Goal: Task Accomplishment & Management: Manage account settings

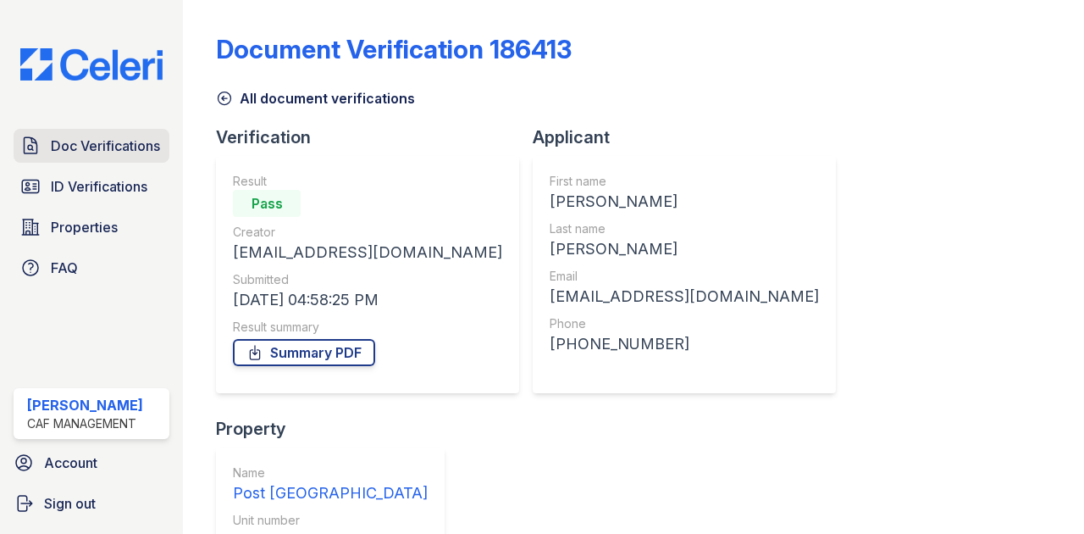
click at [116, 147] on span "Doc Verifications" at bounding box center [105, 146] width 109 height 20
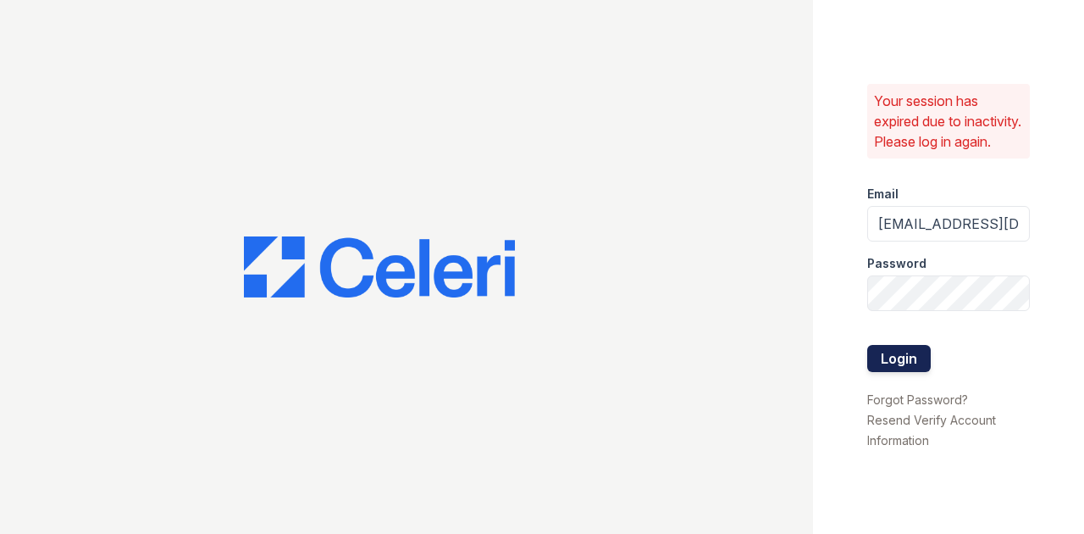
click at [895, 367] on button "Login" at bounding box center [899, 358] width 64 height 27
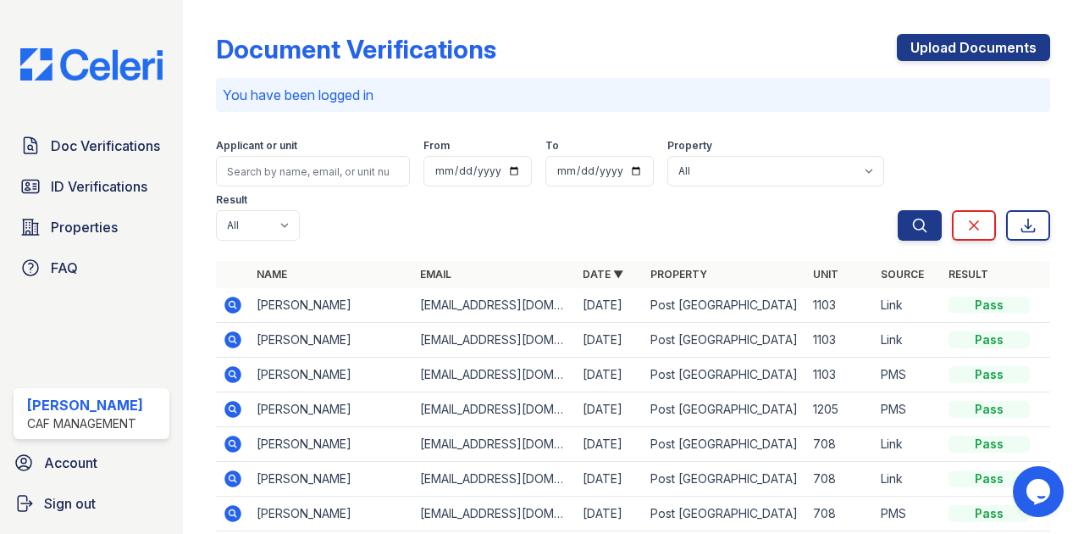
scroll to position [56, 0]
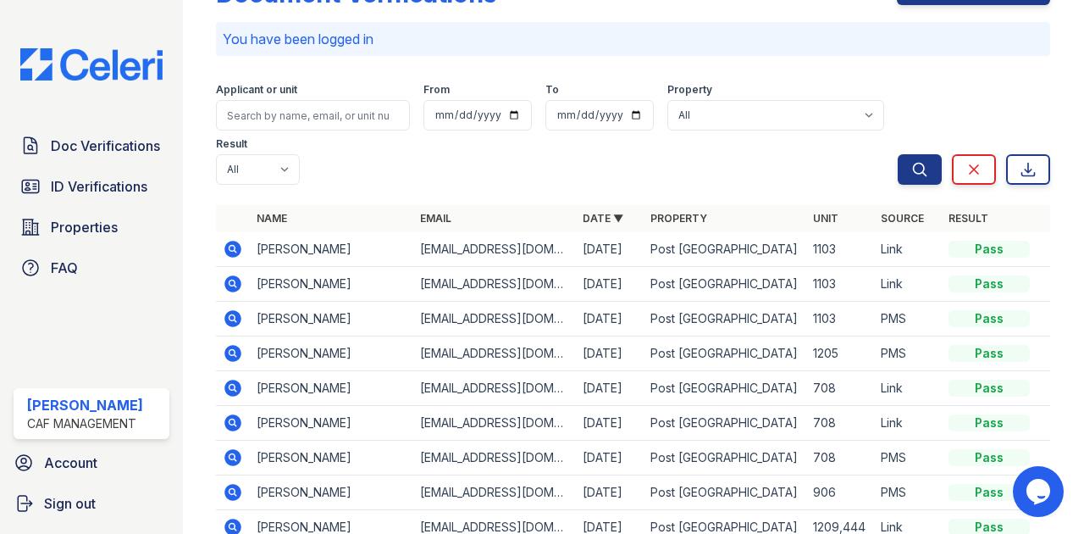
click at [224, 343] on icon at bounding box center [233, 353] width 20 height 20
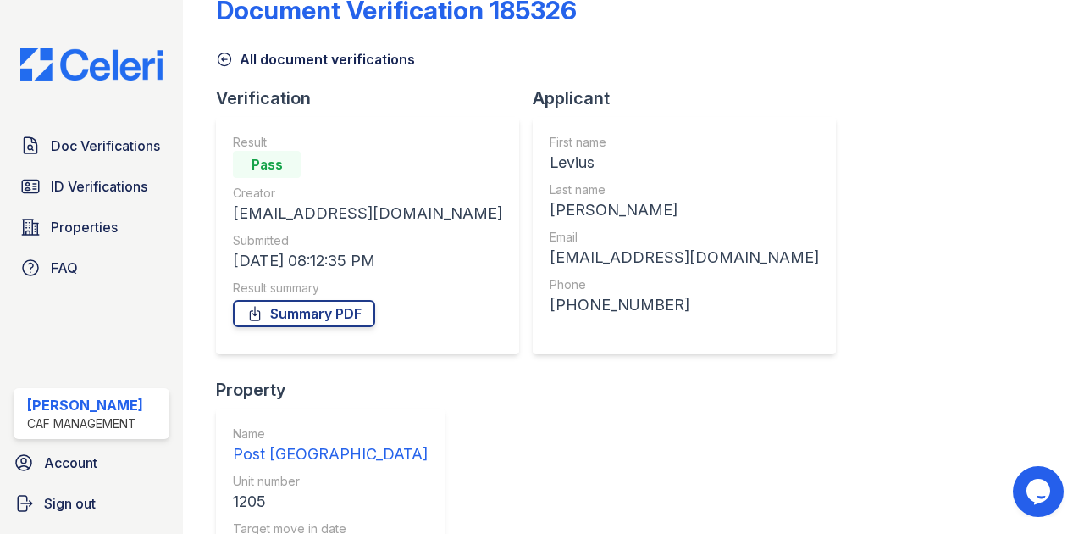
scroll to position [10, 0]
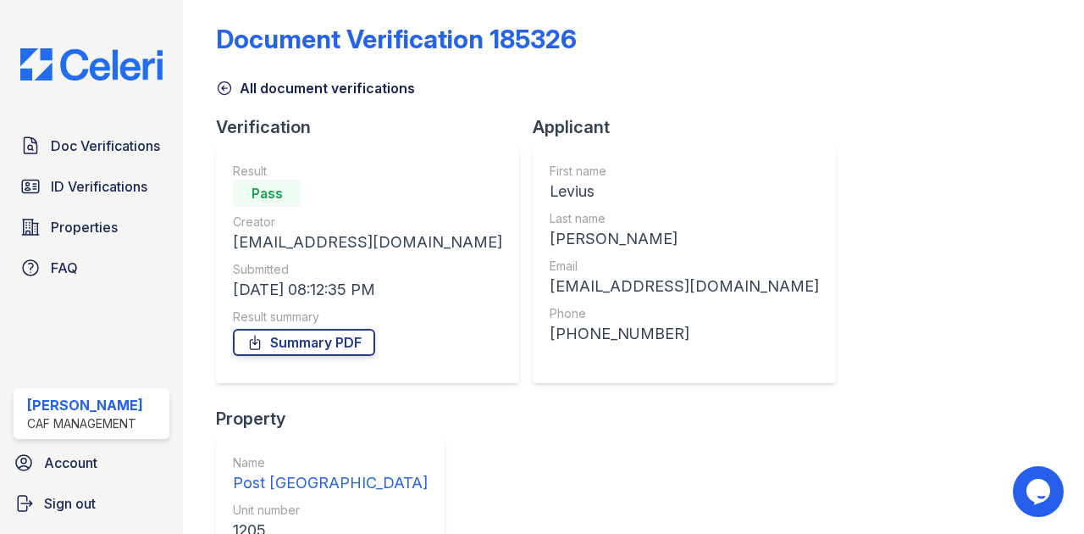
click at [259, 82] on link "All document verifications" at bounding box center [315, 88] width 199 height 20
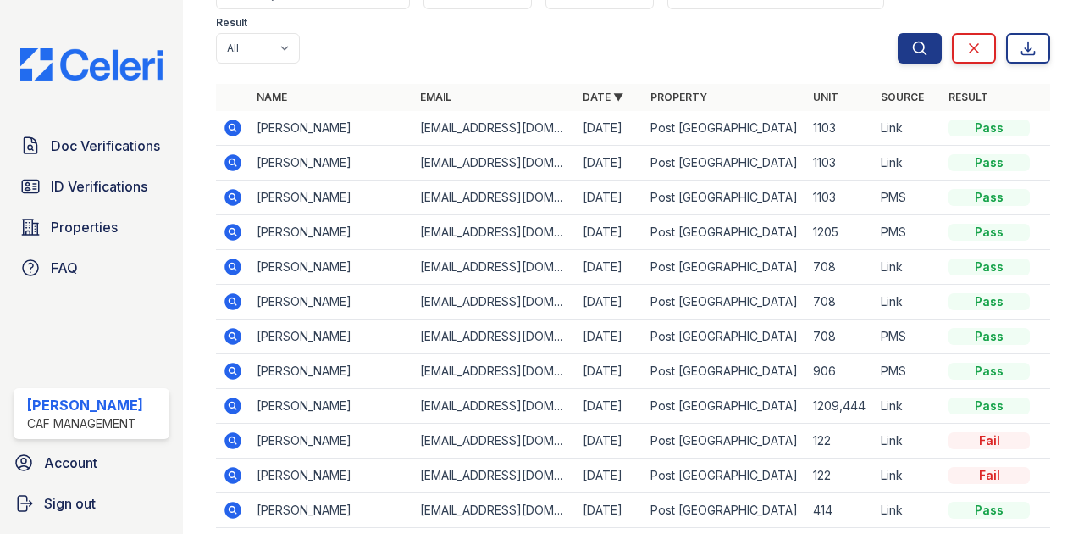
scroll to position [169, 0]
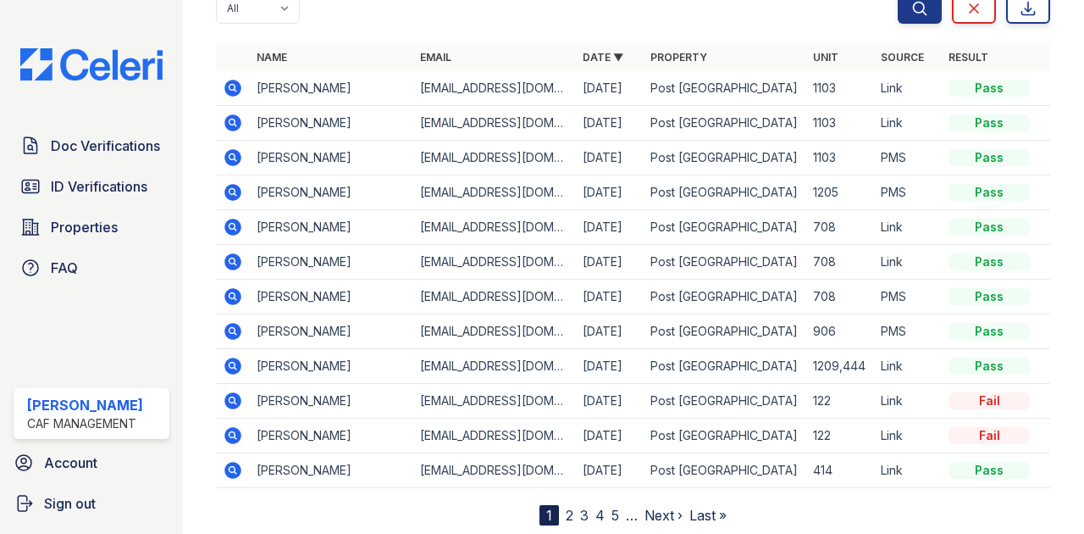
click at [650, 514] on link "Next ›" at bounding box center [664, 514] width 38 height 17
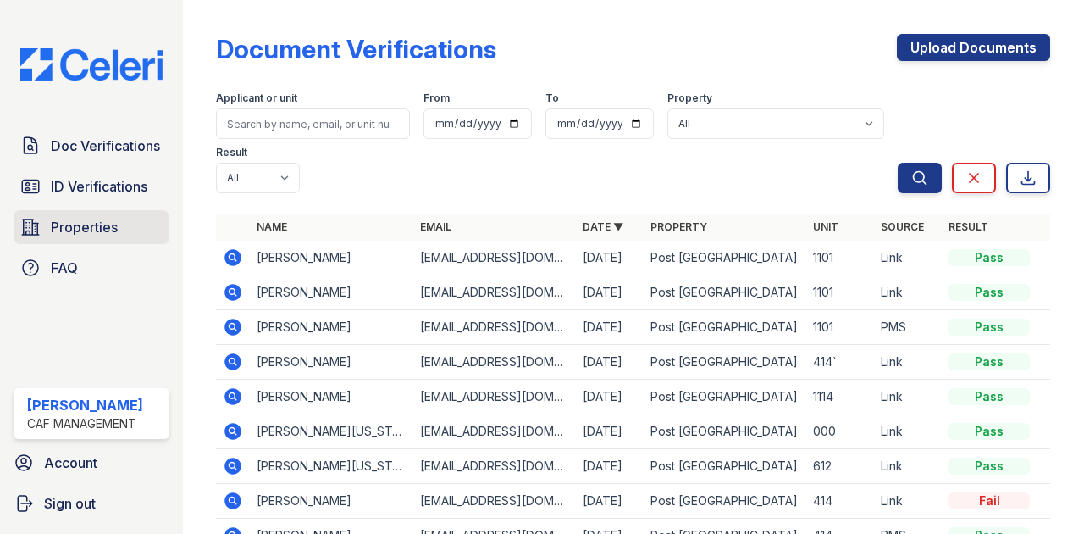
drag, startPoint x: 91, startPoint y: 224, endPoint x: 128, endPoint y: 219, distance: 36.8
click at [91, 224] on span "Properties" at bounding box center [84, 227] width 67 height 20
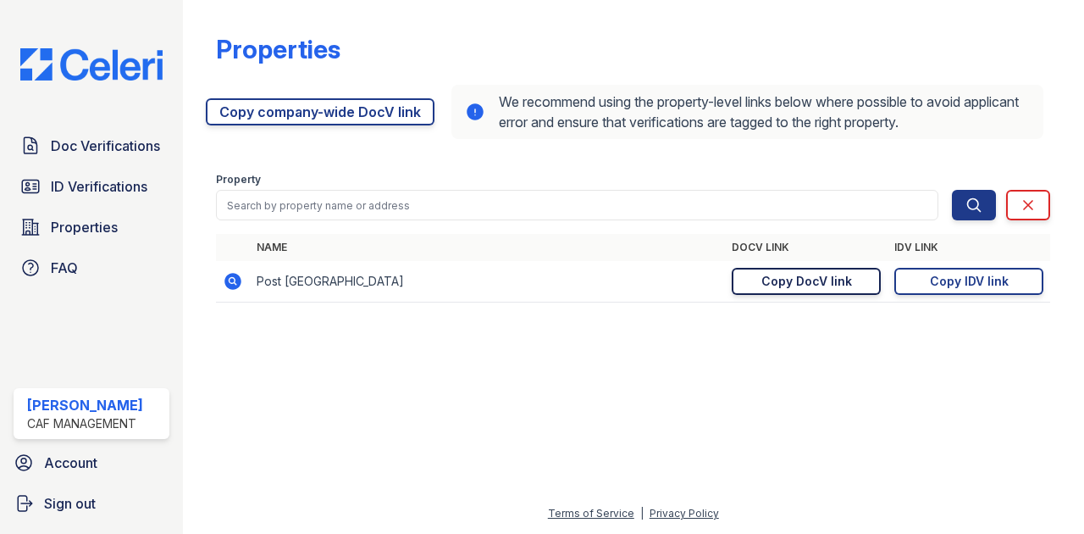
click at [824, 293] on link "Copy DocV link Copy link" at bounding box center [806, 281] width 149 height 27
click at [822, 278] on div "Copy DocV link" at bounding box center [806, 281] width 91 height 17
click at [84, 146] on span "Doc Verifications" at bounding box center [105, 146] width 109 height 20
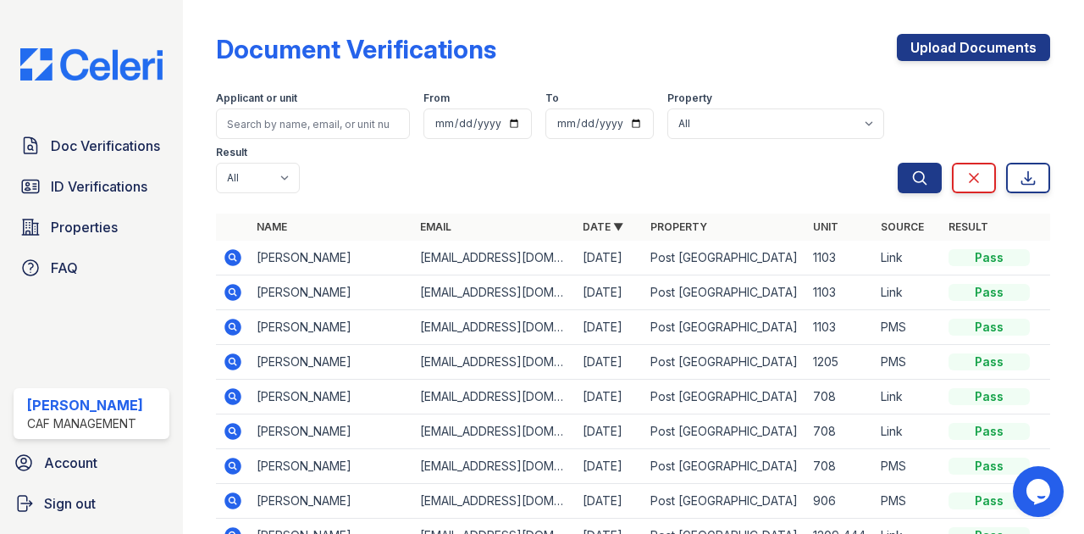
drag, startPoint x: 95, startPoint y: 182, endPoint x: 81, endPoint y: 10, distance: 172.5
click at [95, 182] on span "ID Verifications" at bounding box center [99, 186] width 97 height 20
